Goal: Task Accomplishment & Management: Complete application form

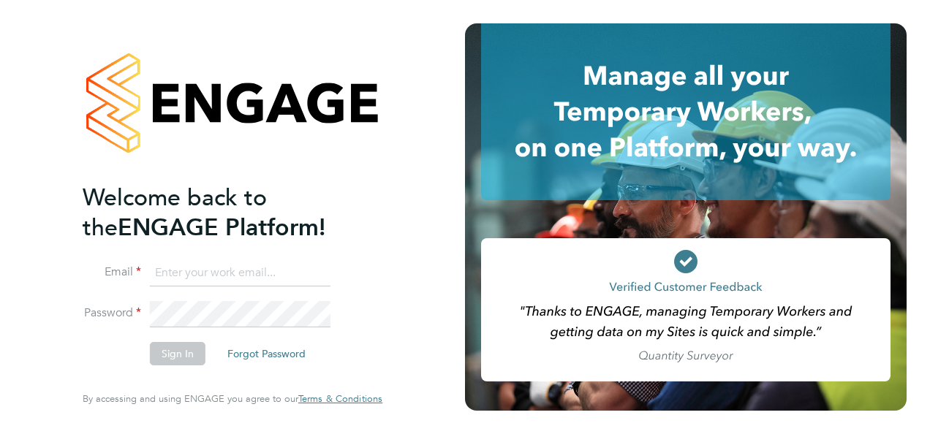
type input "spatrickr18@aol.co.uk"
click at [291, 276] on input "spatrickr18@aol.co.uk" at bounding box center [240, 273] width 181 height 26
click at [175, 360] on button "Sign In" at bounding box center [178, 353] width 56 height 23
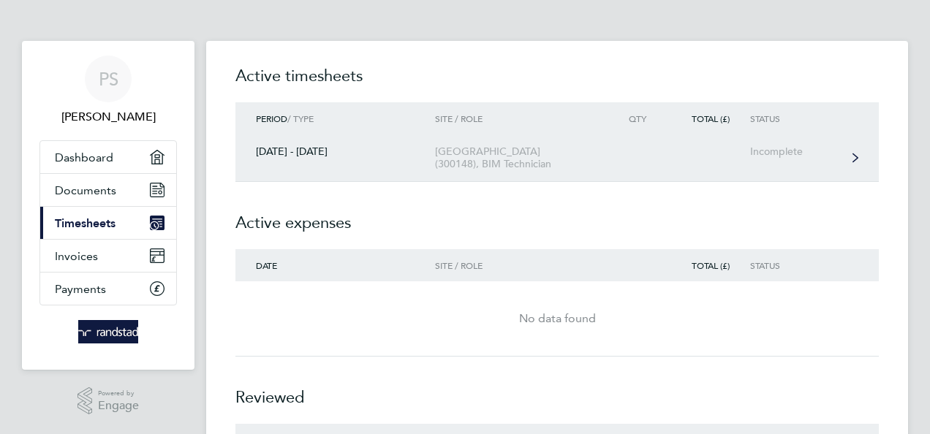
click at [564, 159] on div "[GEOGRAPHIC_DATA] (300148), BIM Technician" at bounding box center [518, 157] width 167 height 25
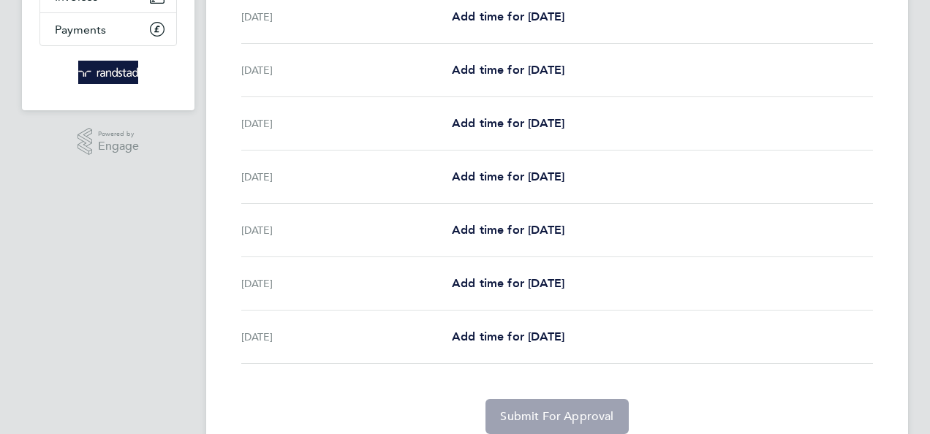
scroll to position [292, 0]
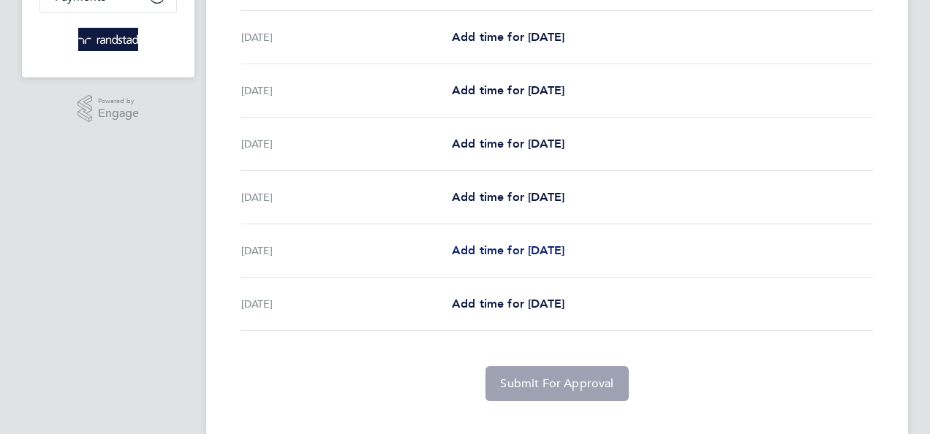
click at [558, 246] on span "Add time for [DATE]" at bounding box center [508, 250] width 113 height 14
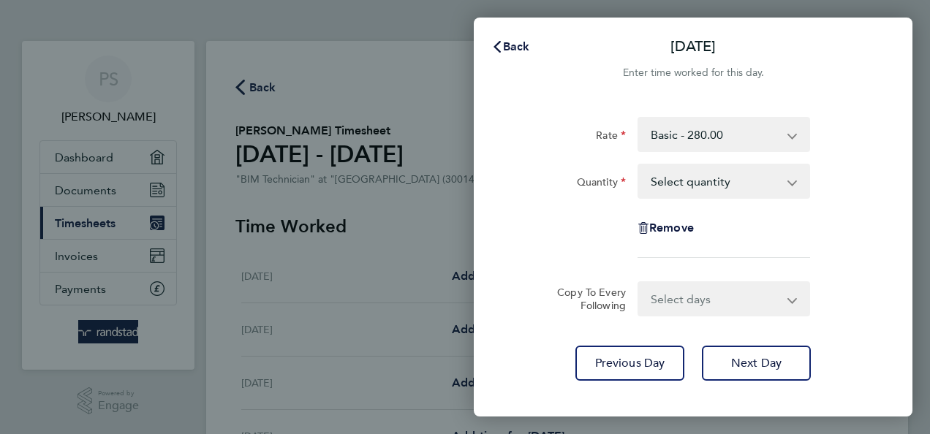
click at [797, 179] on app-icon-cross-button at bounding box center [800, 181] width 18 height 32
click at [795, 183] on app-icon-cross-button at bounding box center [800, 181] width 18 height 32
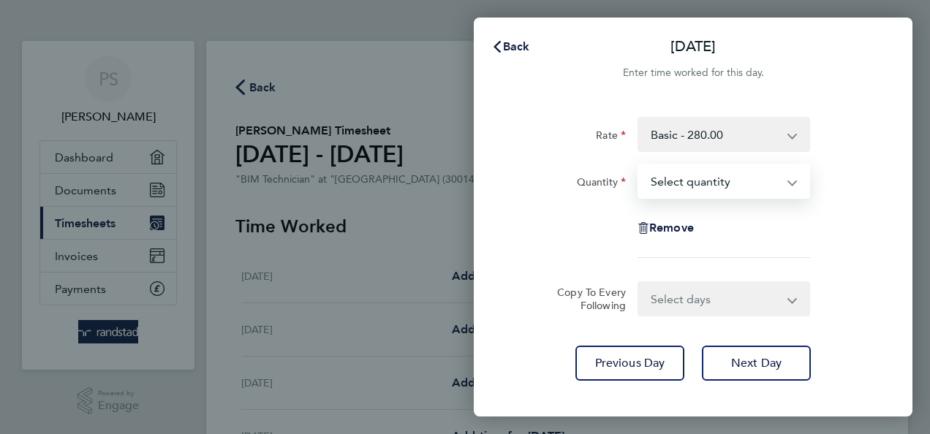
click at [785, 183] on select "Select quantity 0.5 1" at bounding box center [715, 181] width 152 height 32
select select "1"
click at [639, 165] on select "Select quantity 0.5 1" at bounding box center [715, 181] width 152 height 32
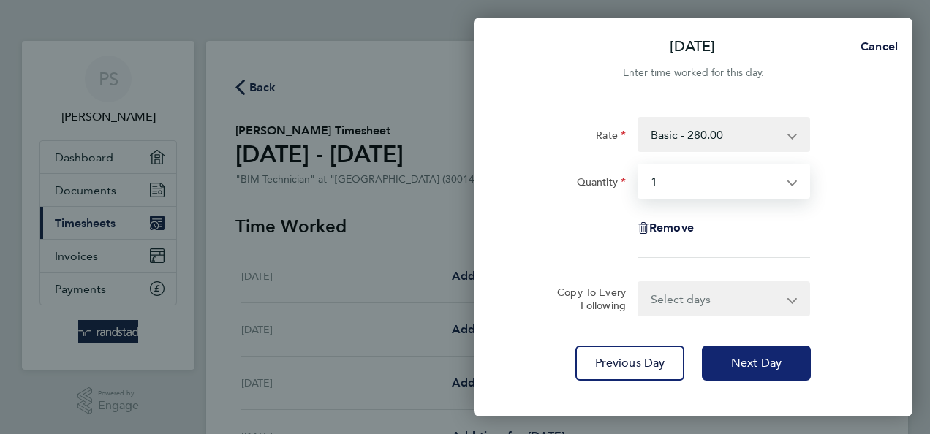
click at [754, 368] on span "Next Day" at bounding box center [756, 363] width 50 height 15
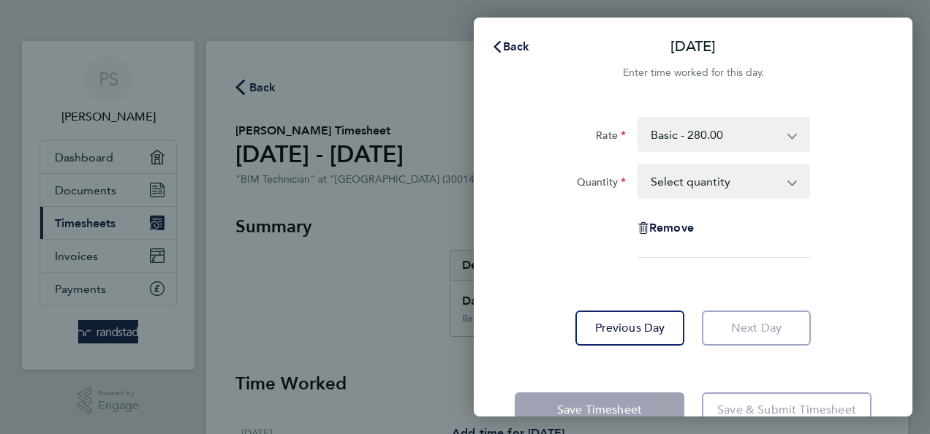
click at [790, 178] on select "Select quantity 0.5 1" at bounding box center [715, 181] width 152 height 32
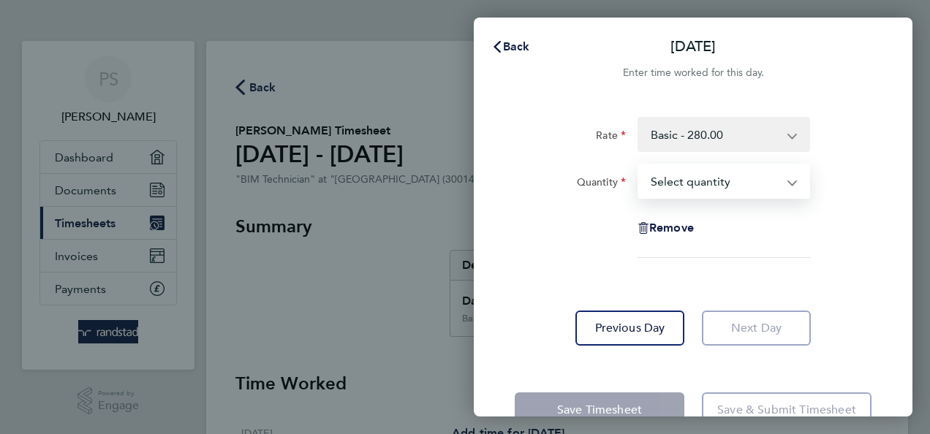
select select "1"
click at [639, 165] on select "Select quantity 0.5 1" at bounding box center [715, 181] width 152 height 32
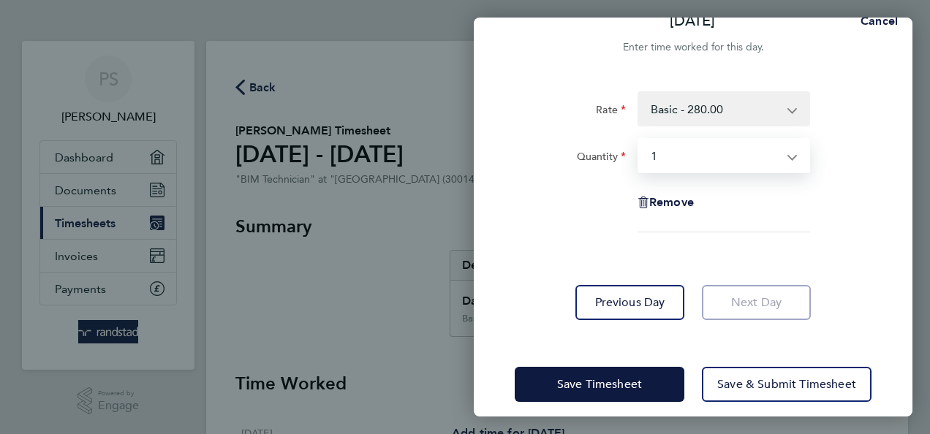
scroll to position [39, 0]
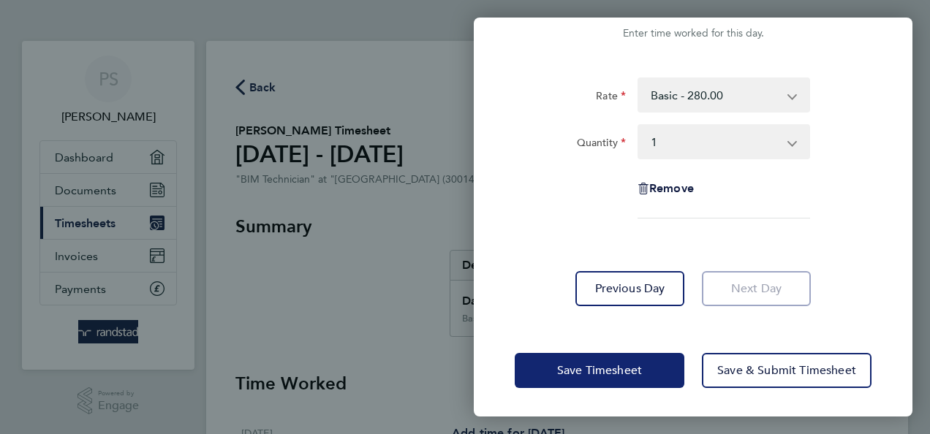
click at [605, 367] on span "Save Timesheet" at bounding box center [599, 370] width 85 height 15
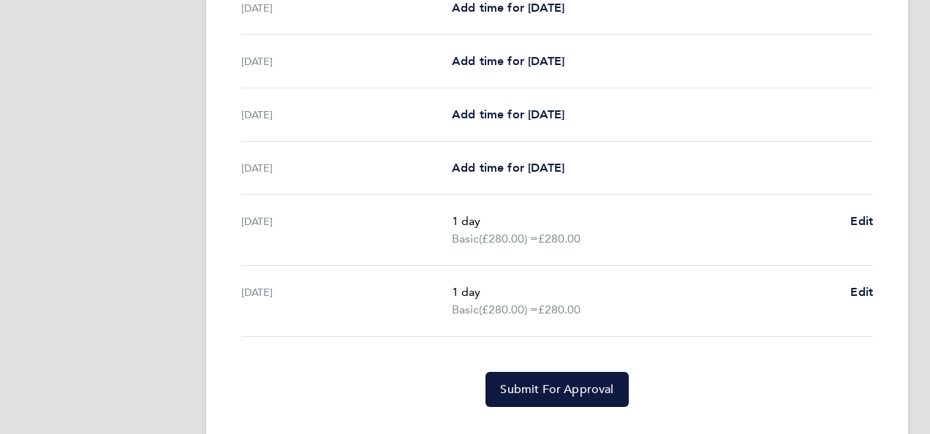
scroll to position [508, 0]
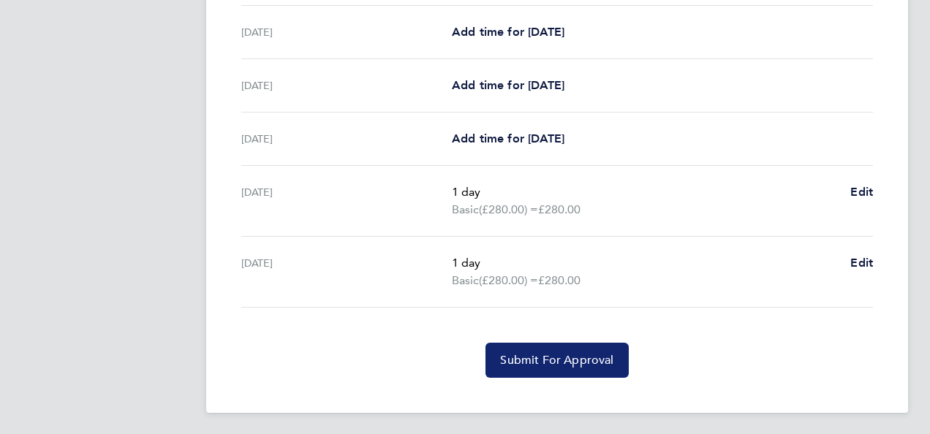
click at [553, 355] on span "Submit For Approval" at bounding box center [556, 360] width 113 height 15
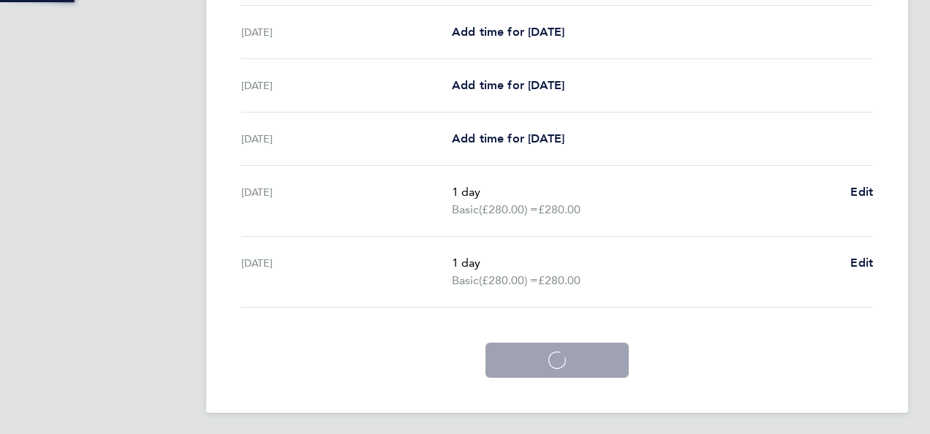
scroll to position [438, 0]
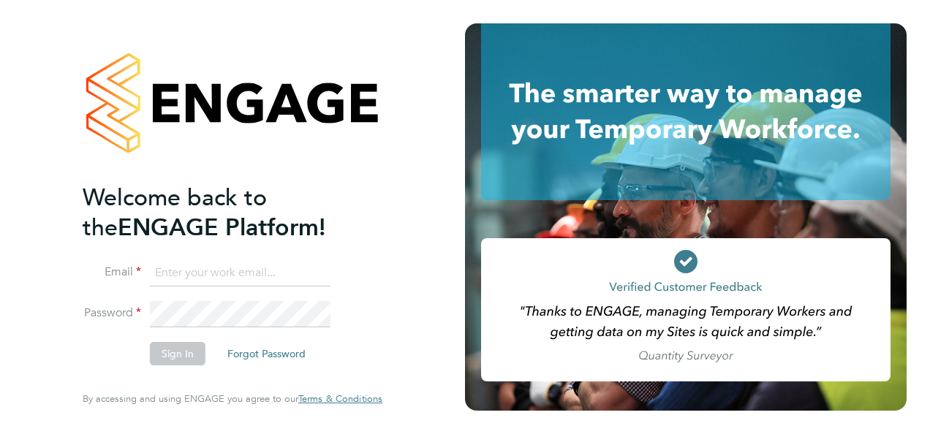
type input "spatrickr18@aol.co.uk"
click at [273, 273] on input "spatrickr18@aol.co.uk" at bounding box center [240, 273] width 181 height 26
click at [166, 355] on button "Sign In" at bounding box center [178, 353] width 56 height 23
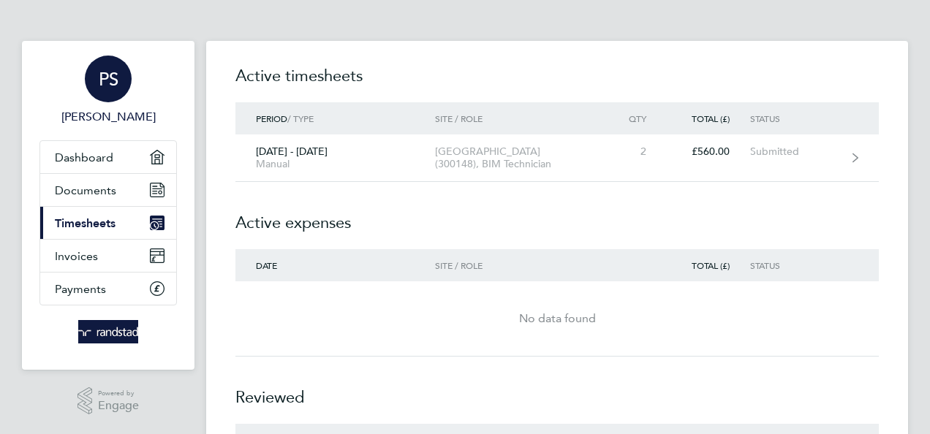
click at [115, 91] on div "PS" at bounding box center [108, 79] width 47 height 47
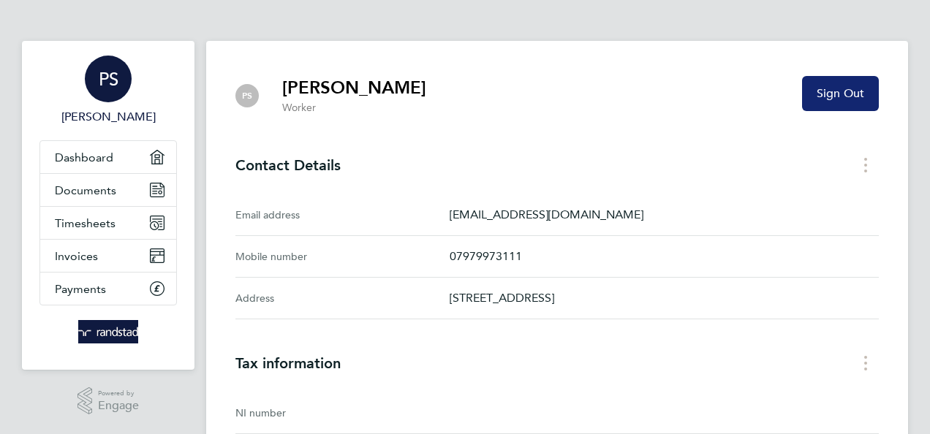
click at [853, 92] on span "Sign Out" at bounding box center [840, 93] width 48 height 15
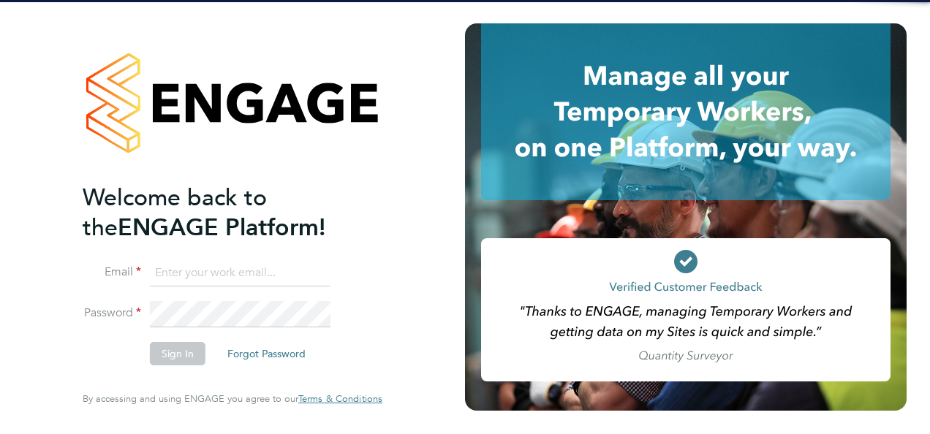
type input "spatrickr18@aol.co.uk"
